Goal: Information Seeking & Learning: Understand process/instructions

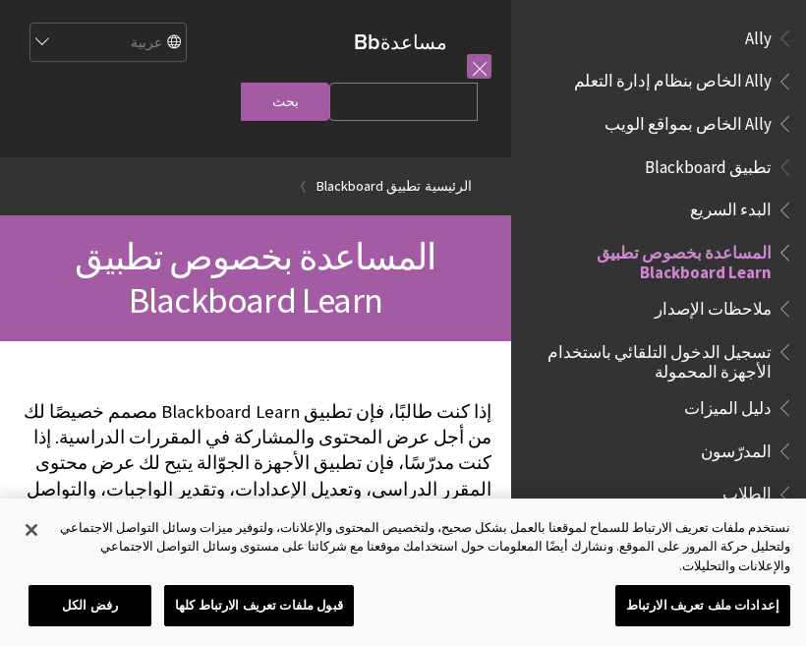
scroll to position [204, 0]
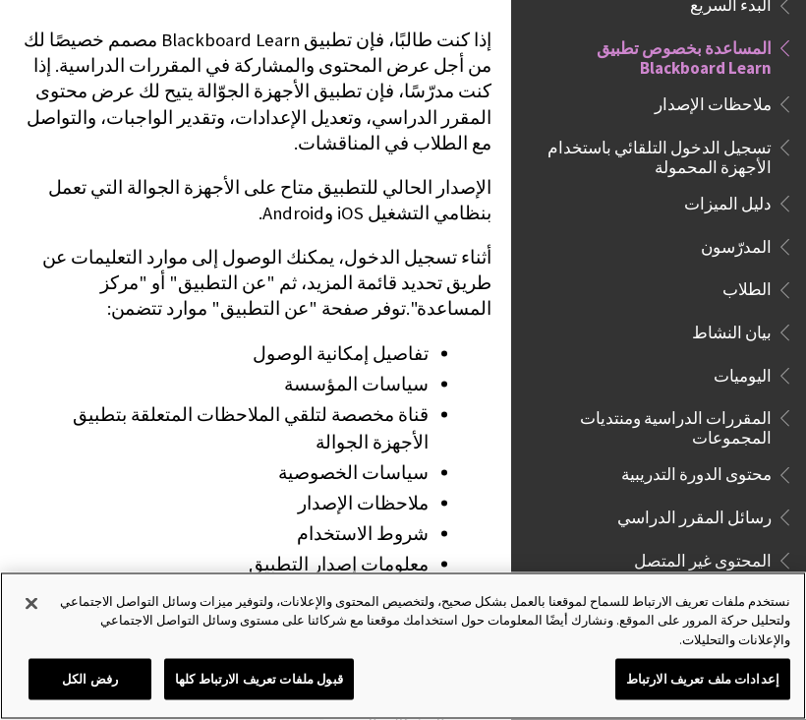
click at [267, 645] on button "قبول ملفات تعريف الارتباط كلها" at bounding box center [259, 679] width 190 height 41
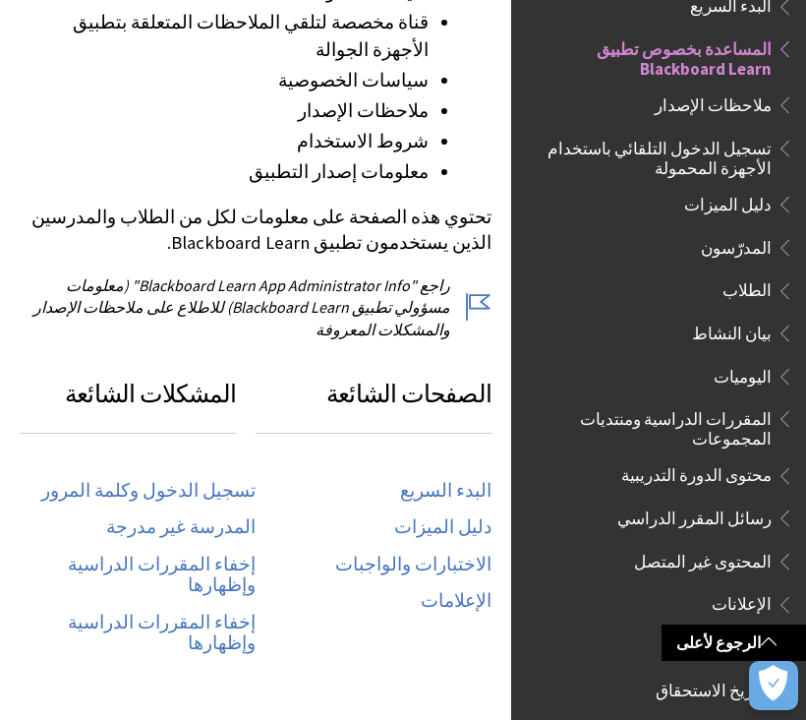
scroll to position [765, 0]
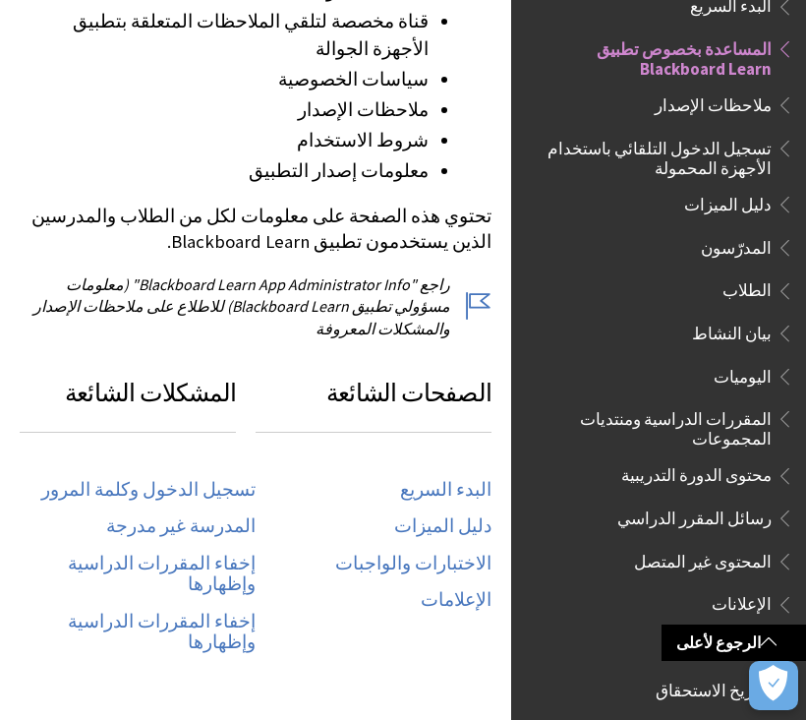
click at [137, 479] on link "تسجيل الدخول وكلمة المرور" at bounding box center [148, 490] width 214 height 23
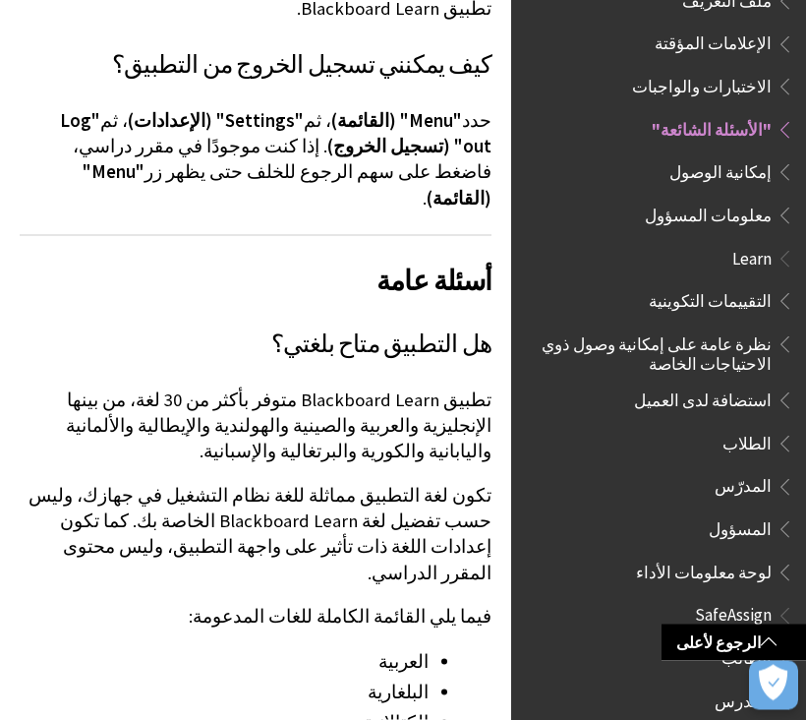
scroll to position [1876, 0]
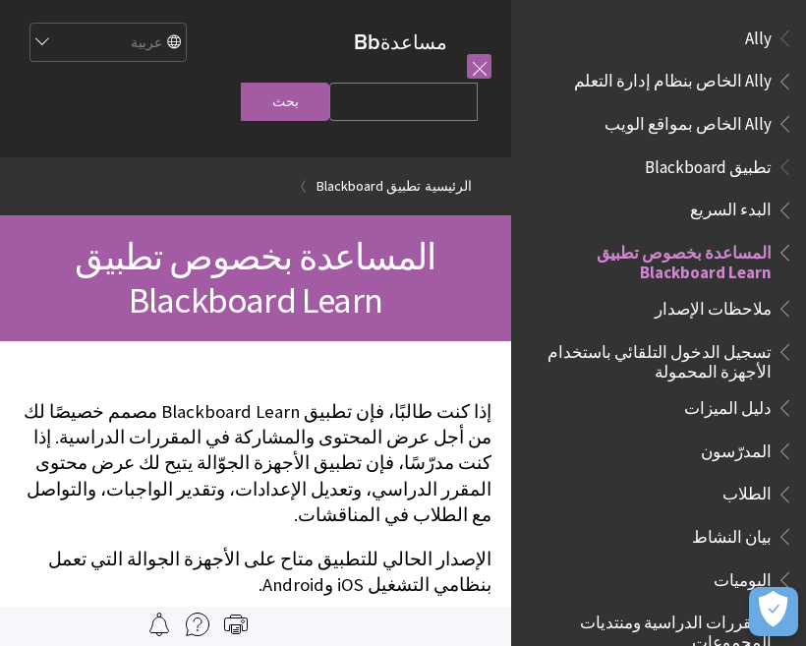
scroll to position [204, 0]
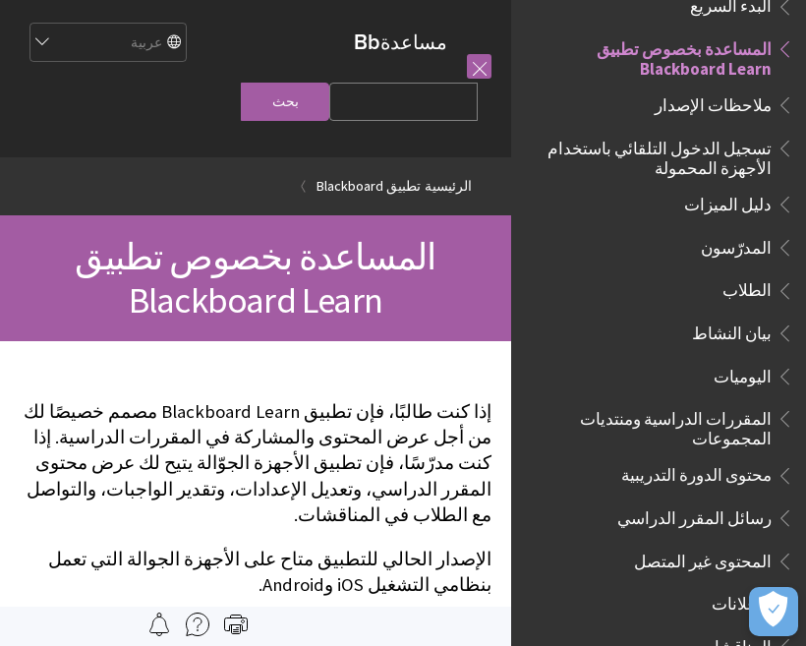
click at [732, 132] on span "تسجيل الدخول التلقائي باستخدام الأجهزة المحمولة" at bounding box center [653, 155] width 237 height 46
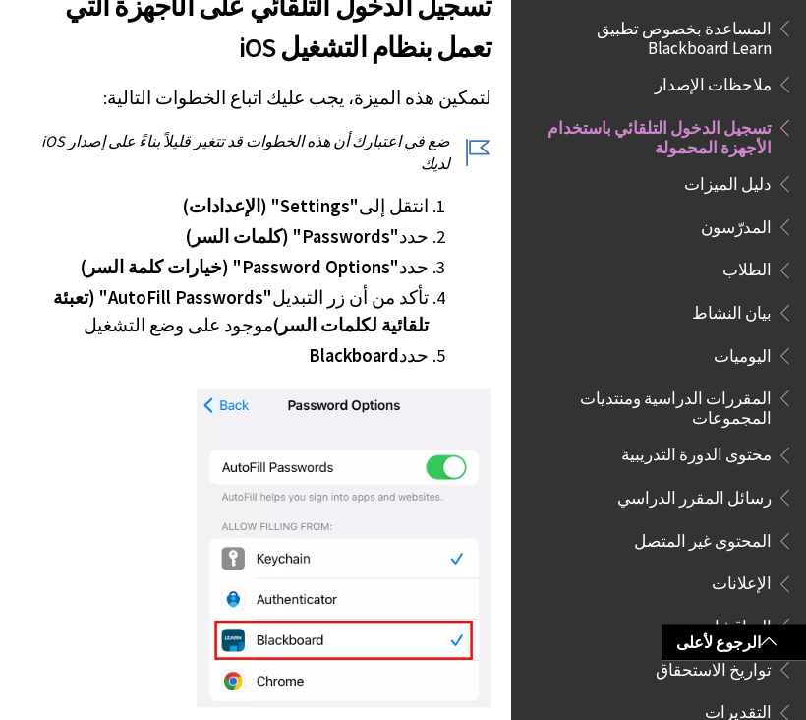
scroll to position [584, 0]
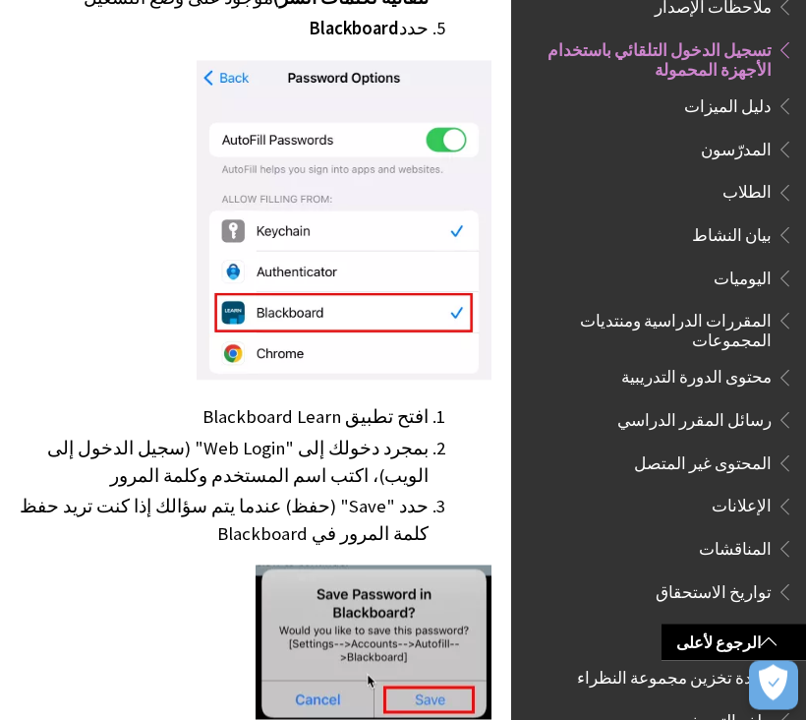
scroll to position [920, 0]
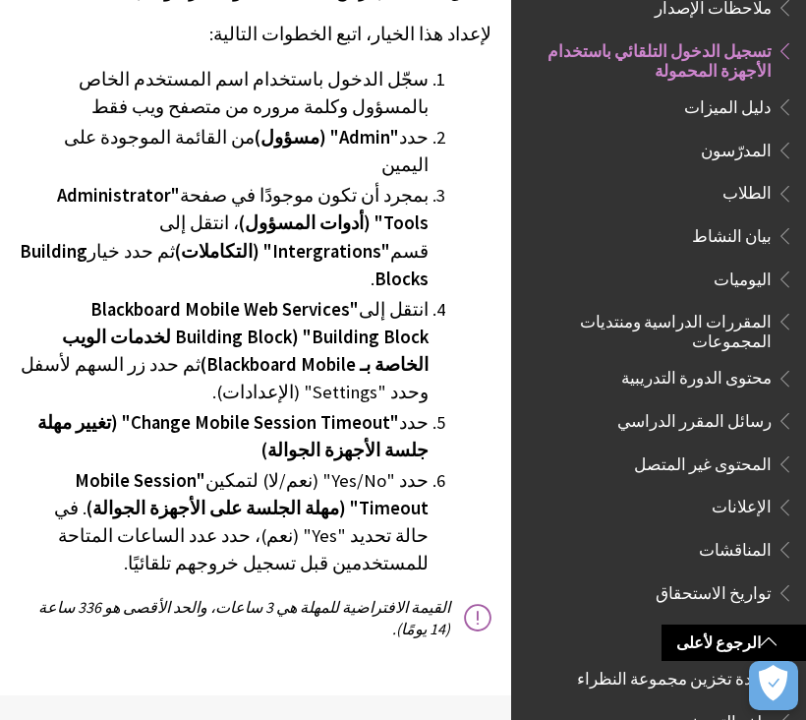
scroll to position [4407, 0]
